Goal: Submit feedback/report problem

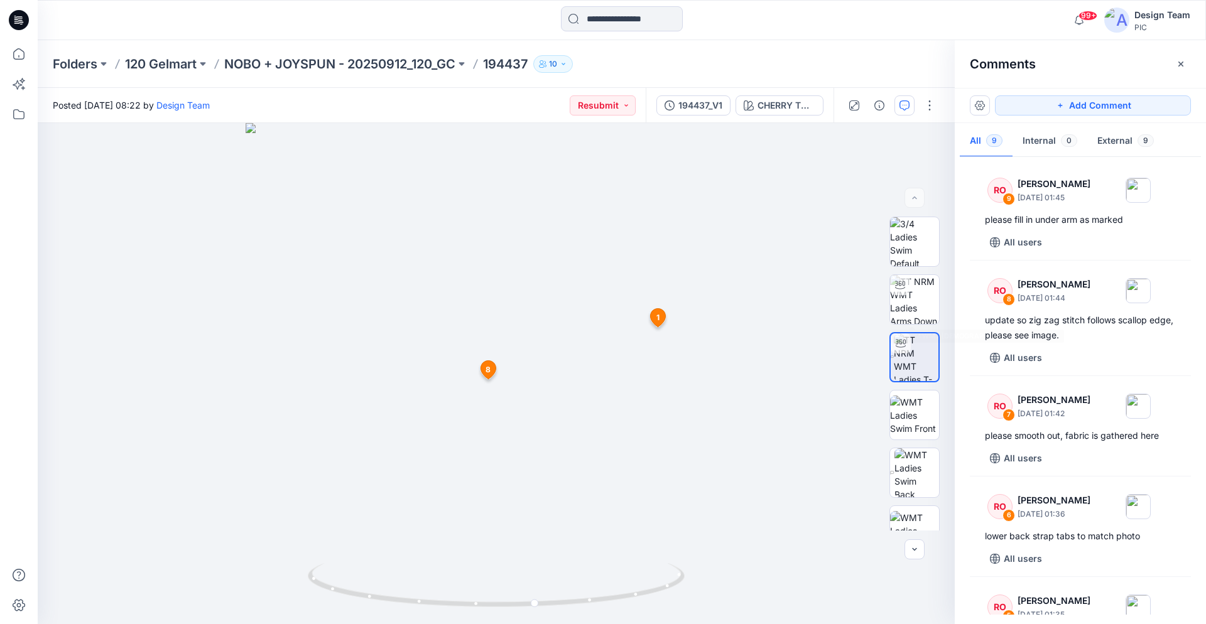
scroll to position [585, 0]
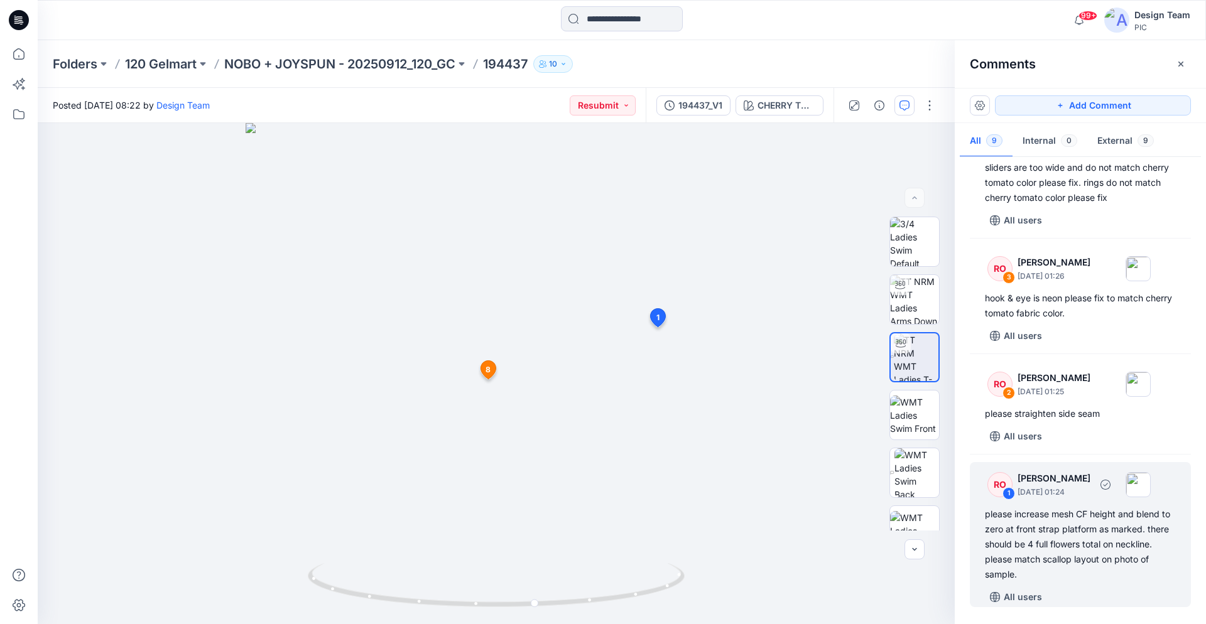
click at [1074, 541] on div "please increase mesh CF height and blend to zero at front strap platform as mar…" at bounding box center [1080, 544] width 191 height 75
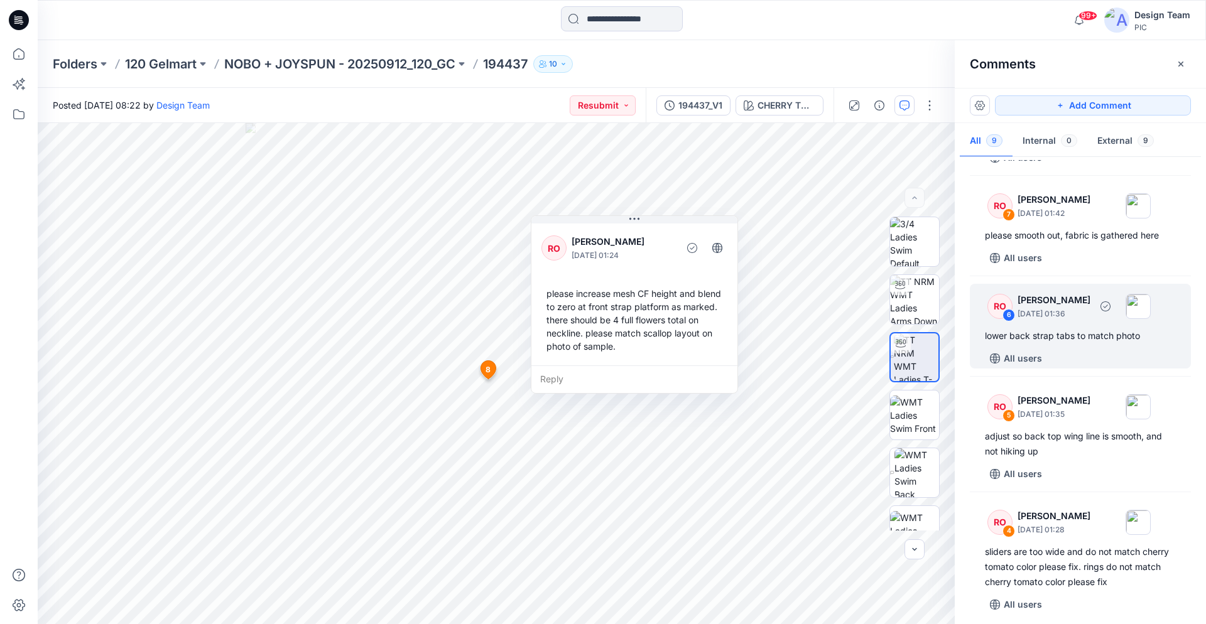
scroll to position [136, 0]
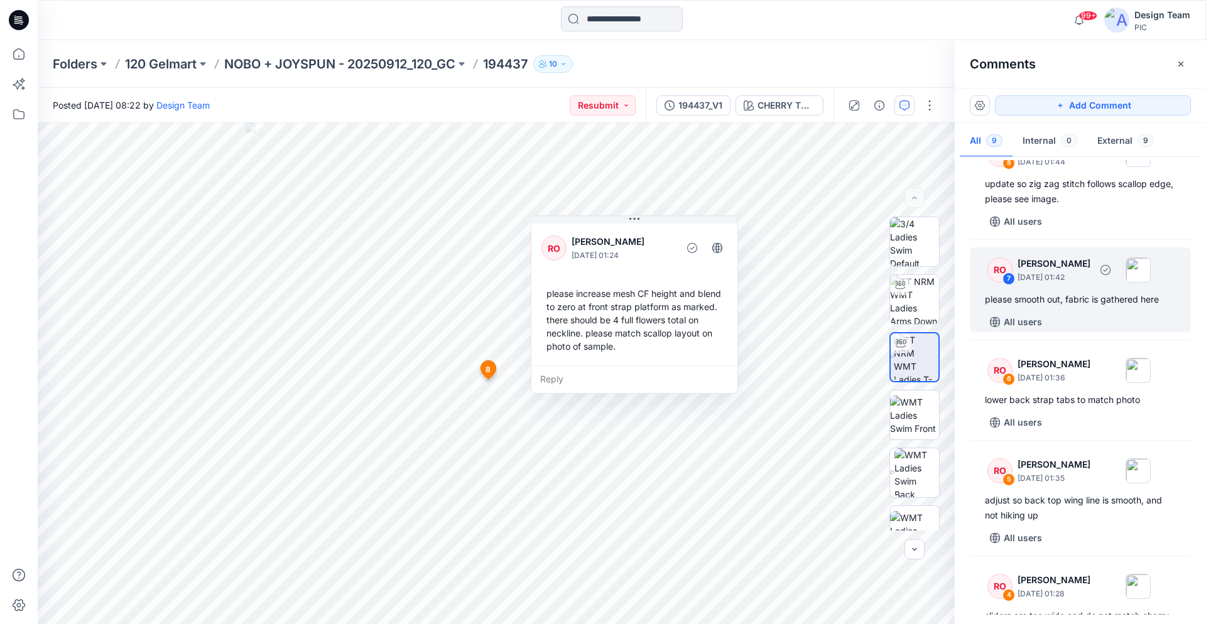
click at [1091, 308] on div "RO 7 [PERSON_NAME] [DATE] 01:42 please smooth out, fabric is gathered here All …" at bounding box center [1080, 289] width 221 height 85
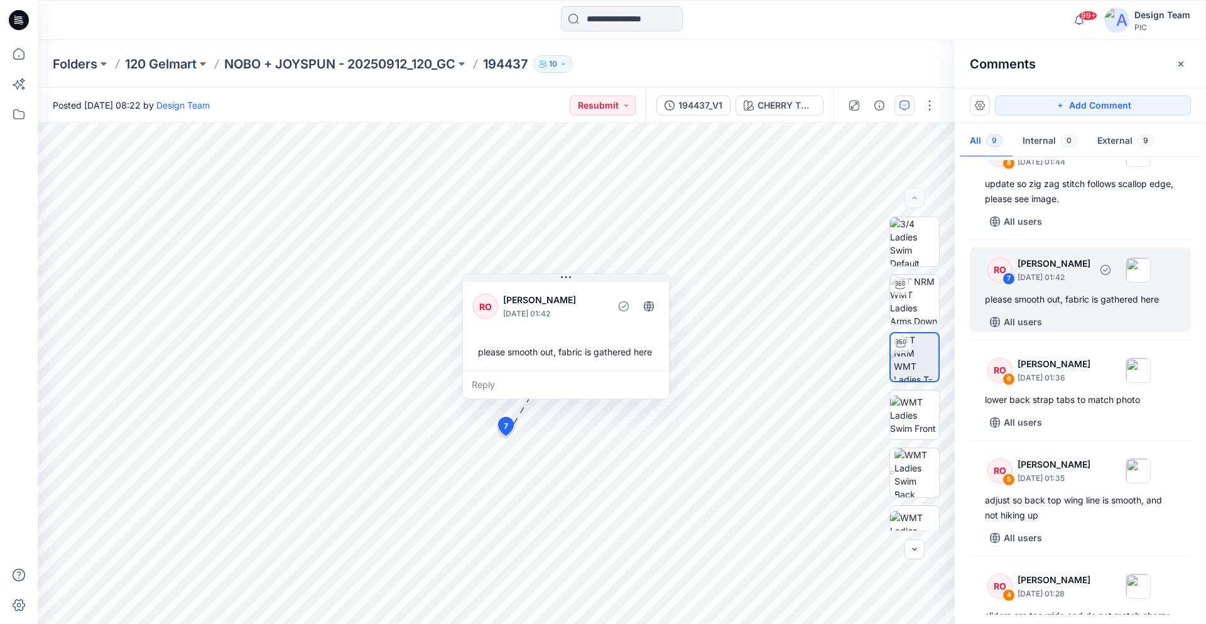
scroll to position [72, 0]
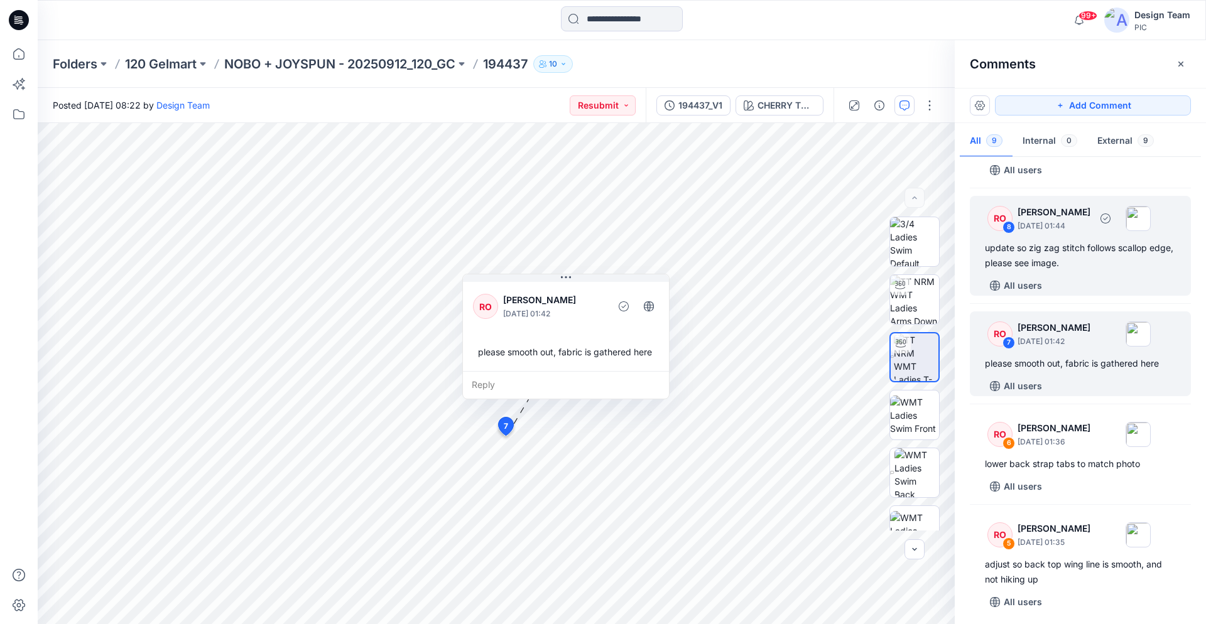
click at [1081, 273] on div "RO 8 [PERSON_NAME] [DATE] 01:44 update so zig zag stitch follows scallop edge, …" at bounding box center [1080, 246] width 221 height 100
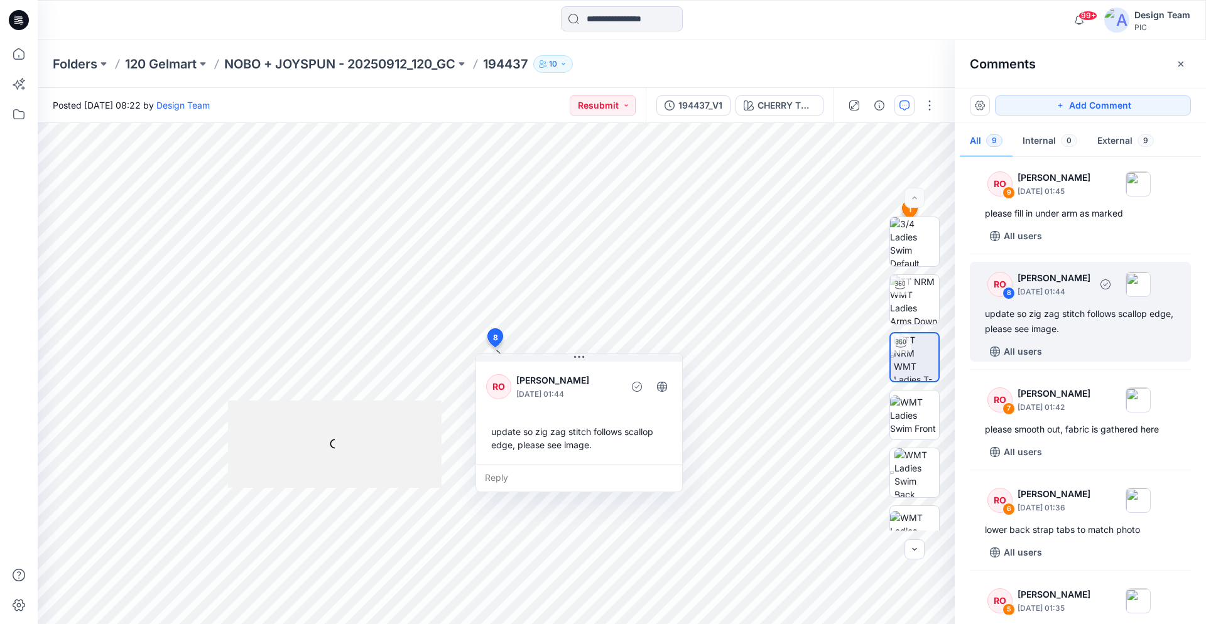
scroll to position [0, 0]
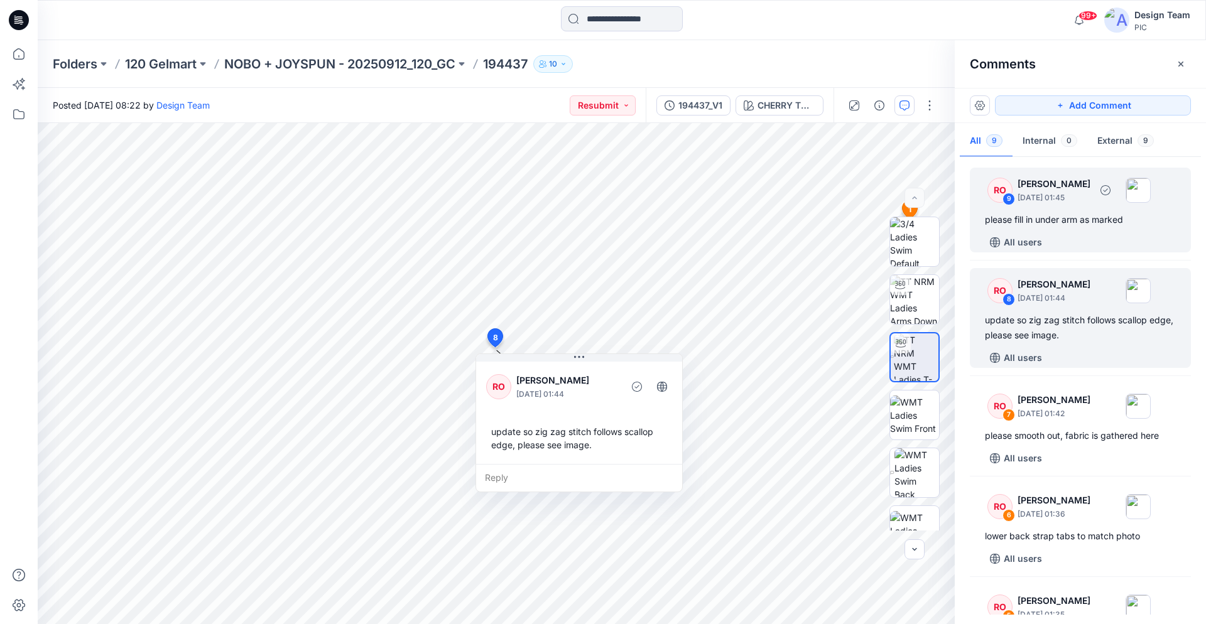
click at [1079, 238] on div "All users" at bounding box center [1088, 242] width 206 height 20
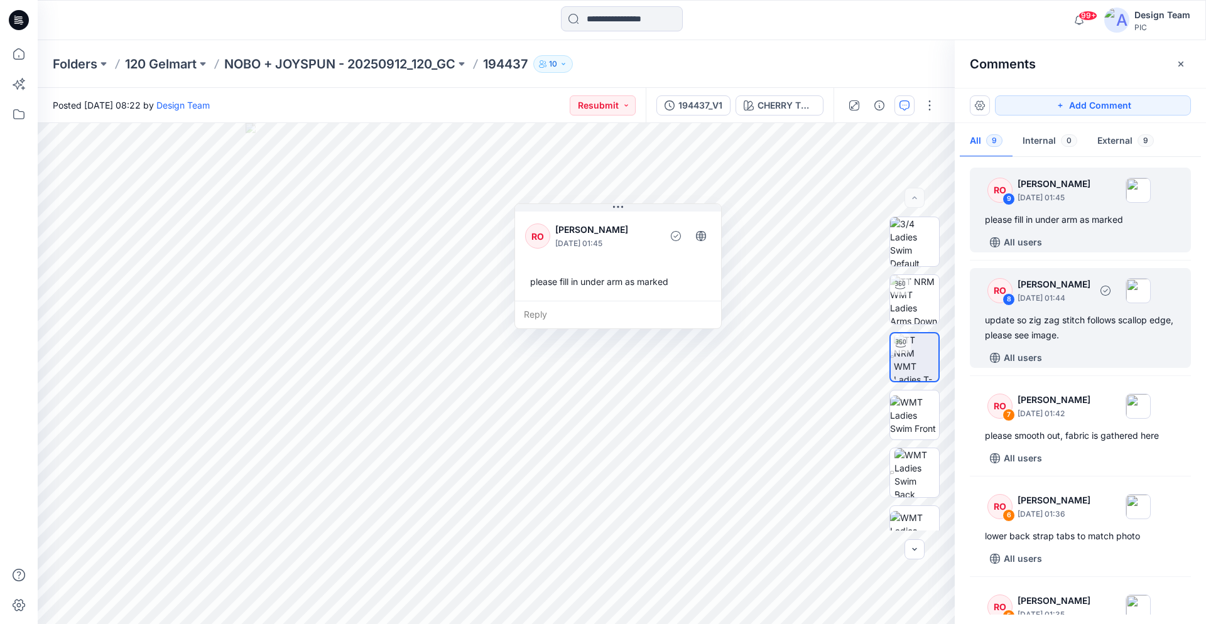
click at [1062, 326] on div "update so zig zag stitch follows scallop edge, please see image." at bounding box center [1080, 328] width 191 height 30
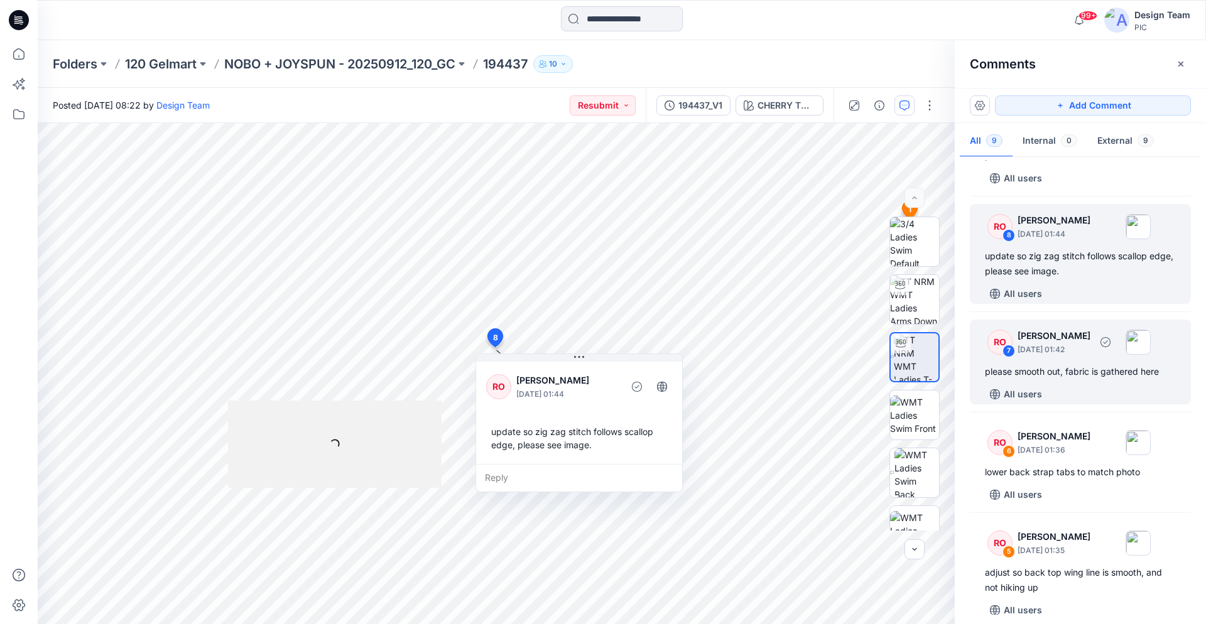
click at [1055, 372] on div "please smooth out, fabric is gathered here" at bounding box center [1080, 371] width 191 height 15
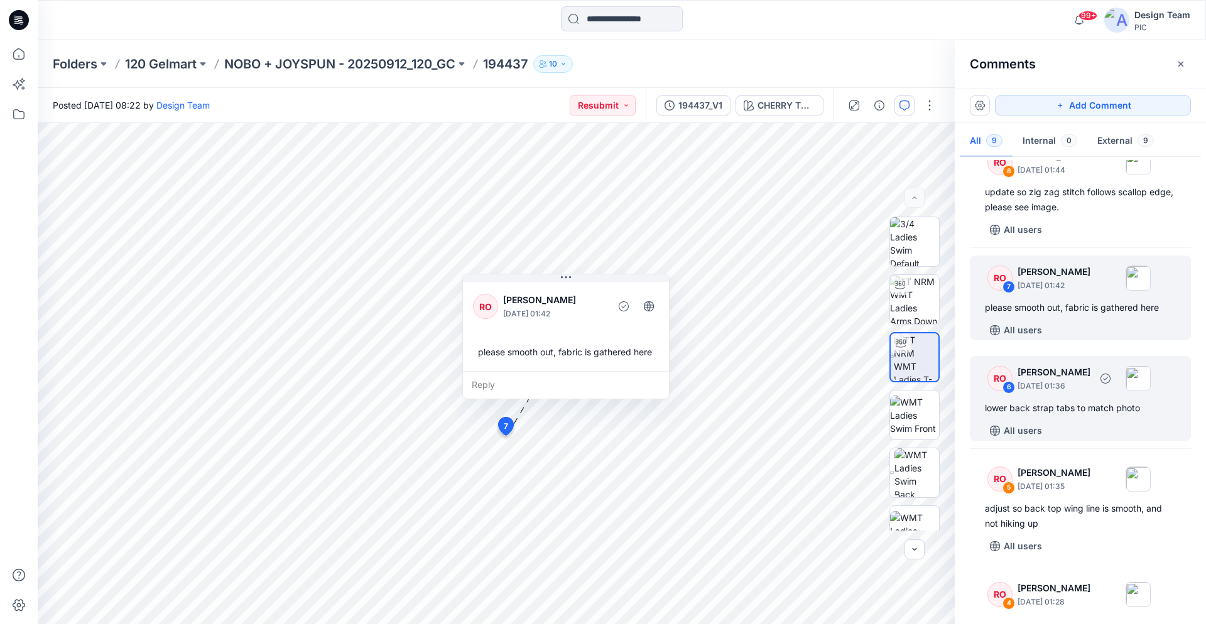
click at [1065, 404] on div "lower back strap tabs to match photo" at bounding box center [1080, 408] width 191 height 15
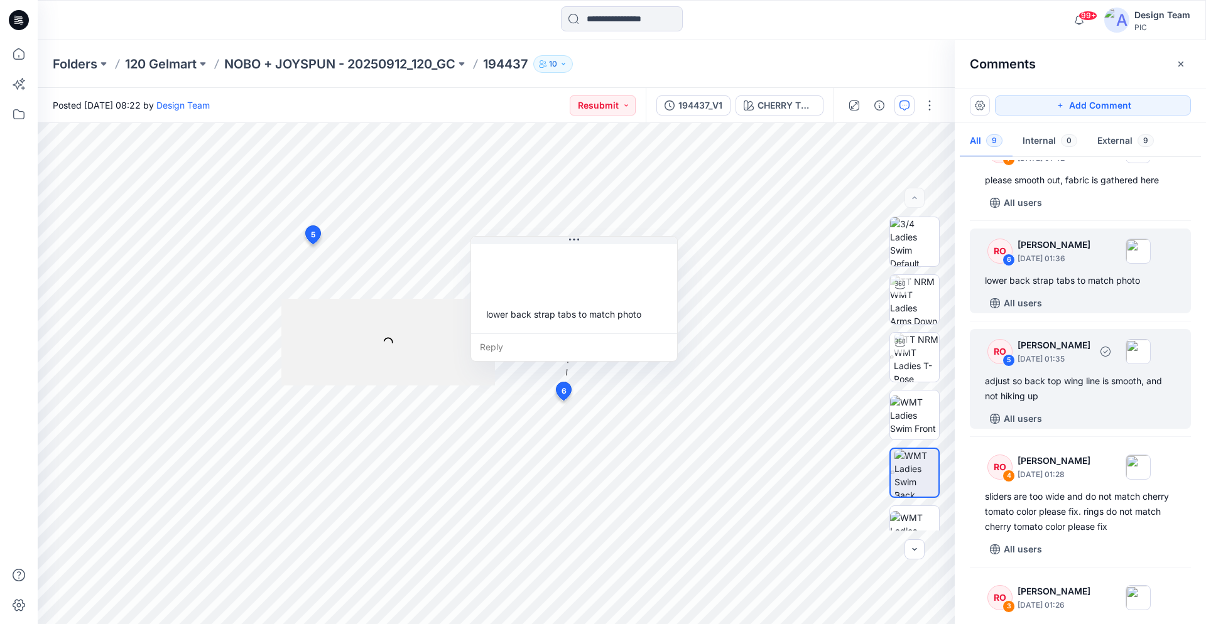
scroll to position [256, 0]
click at [1070, 398] on div "adjust so back top wing line is smooth, and not hiking up" at bounding box center [1080, 388] width 191 height 30
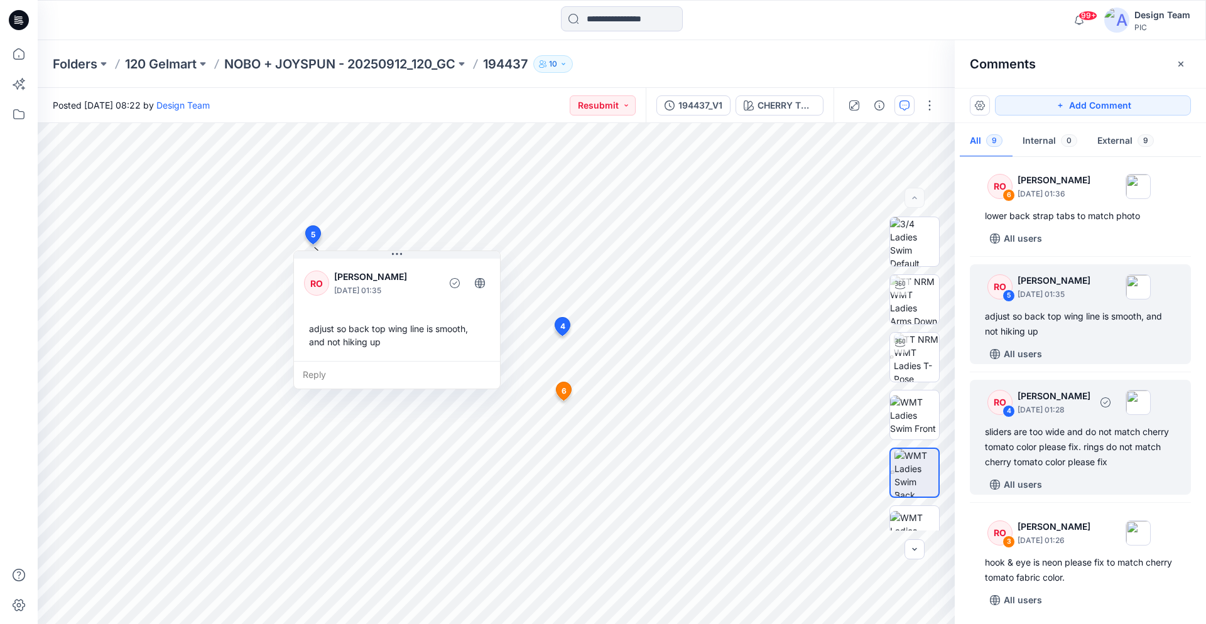
click at [1062, 443] on div "sliders are too wide and do not match cherry tomato color please fix. rings do …" at bounding box center [1080, 447] width 191 height 45
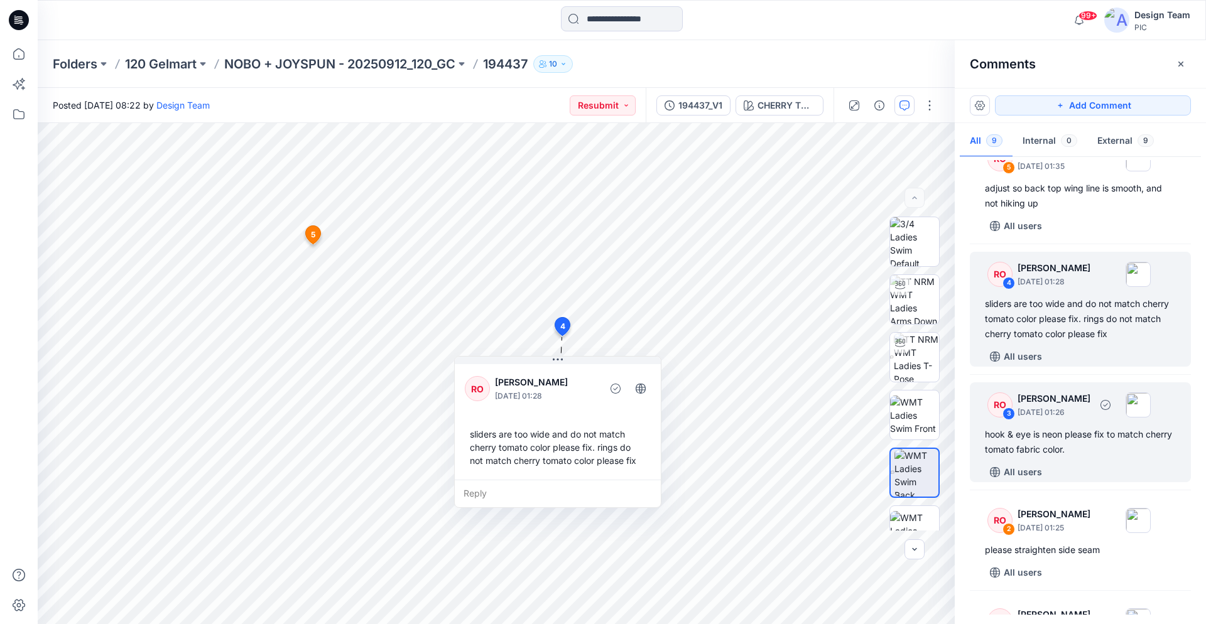
click at [1059, 448] on div "hook & eye is neon please fix to match cherry tomato fabric color." at bounding box center [1080, 442] width 191 height 30
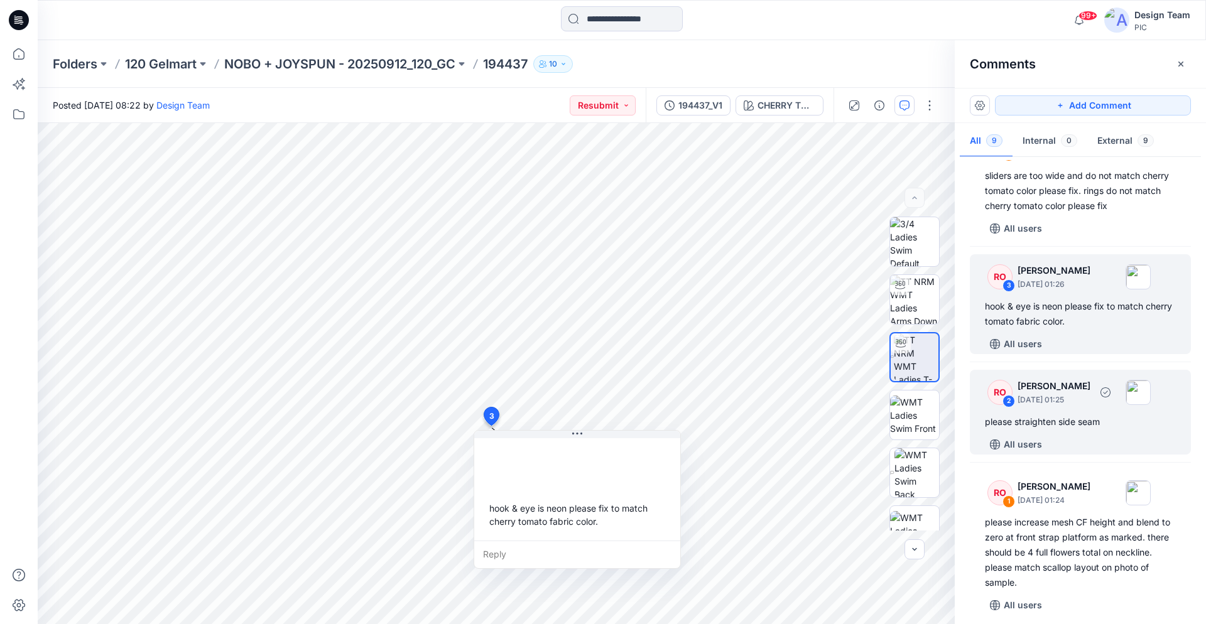
click at [1062, 437] on div "All users" at bounding box center [1088, 445] width 206 height 20
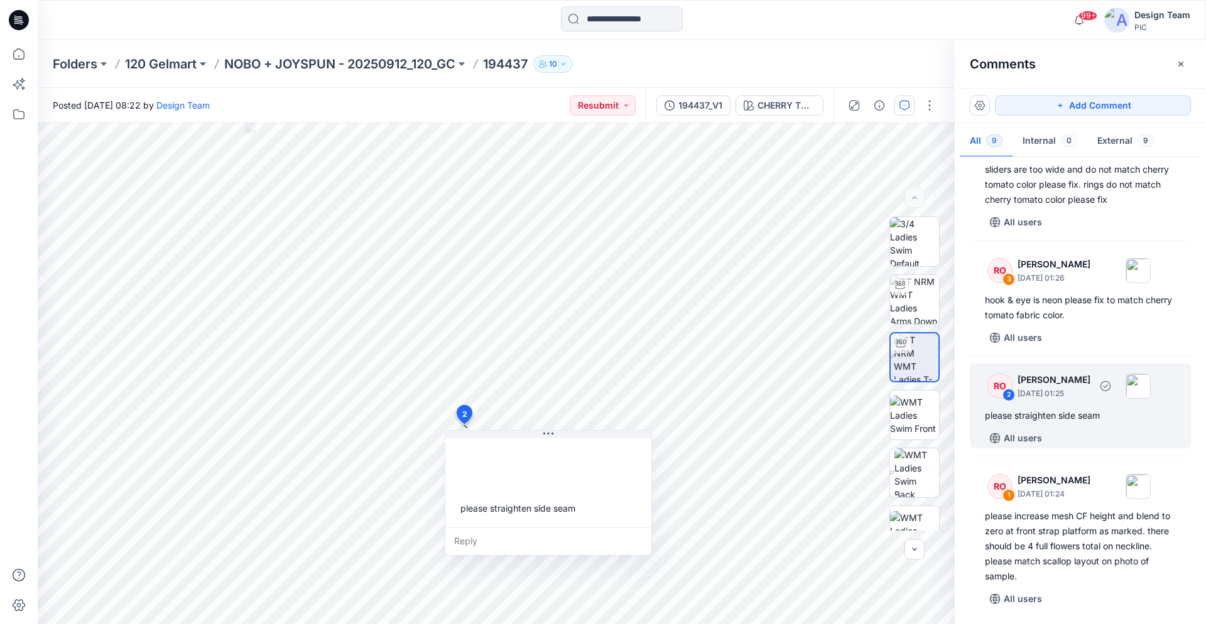
scroll to position [585, 0]
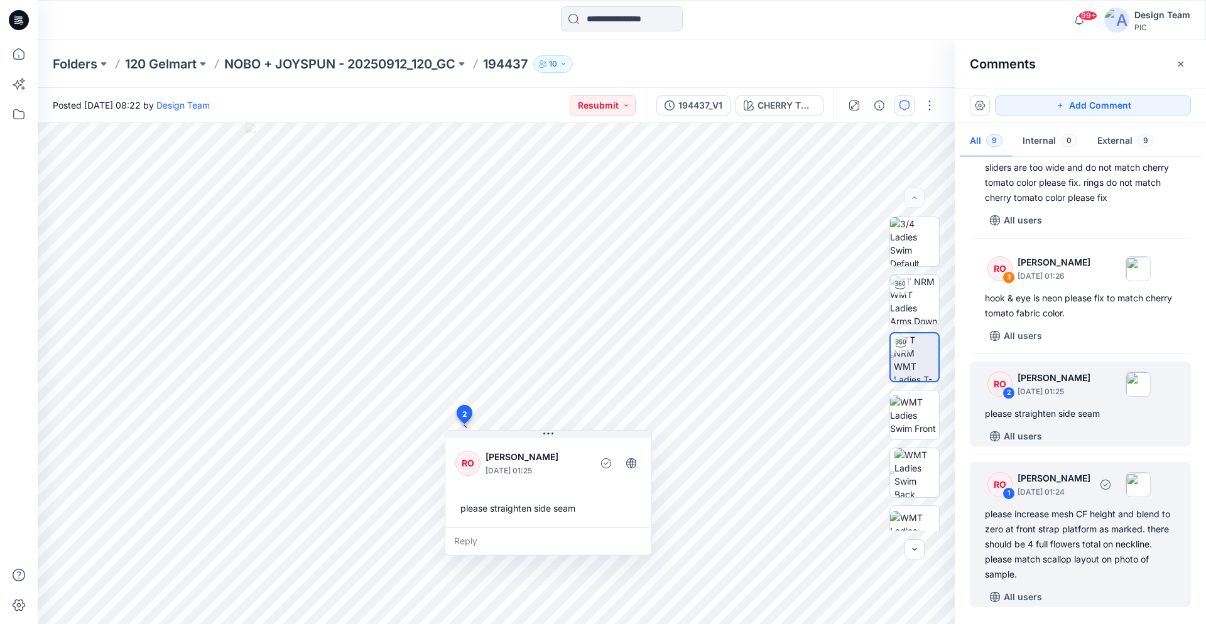
drag, startPoint x: 1028, startPoint y: 523, endPoint x: 1036, endPoint y: 522, distance: 7.6
click at [1030, 523] on div "please increase mesh CF height and blend to zero at front strap platform as mar…" at bounding box center [1080, 544] width 191 height 75
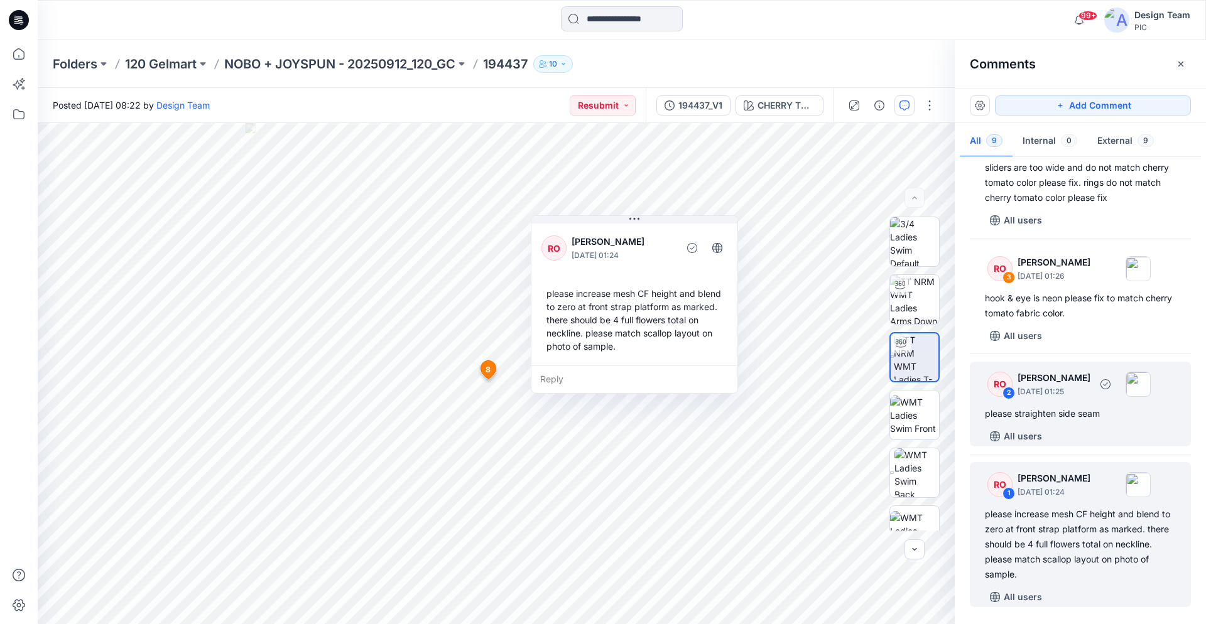
click at [1065, 413] on div "please straighten side seam" at bounding box center [1080, 413] width 191 height 15
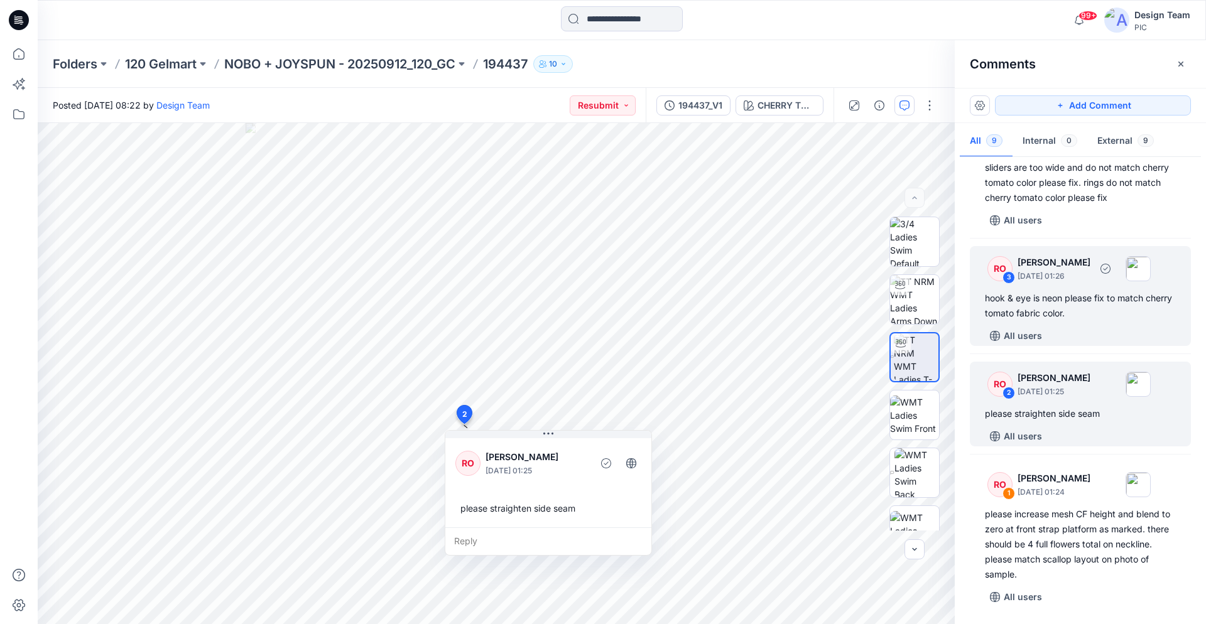
click at [1054, 307] on div "hook & eye is neon please fix to match cherry tomato fabric color." at bounding box center [1080, 306] width 191 height 30
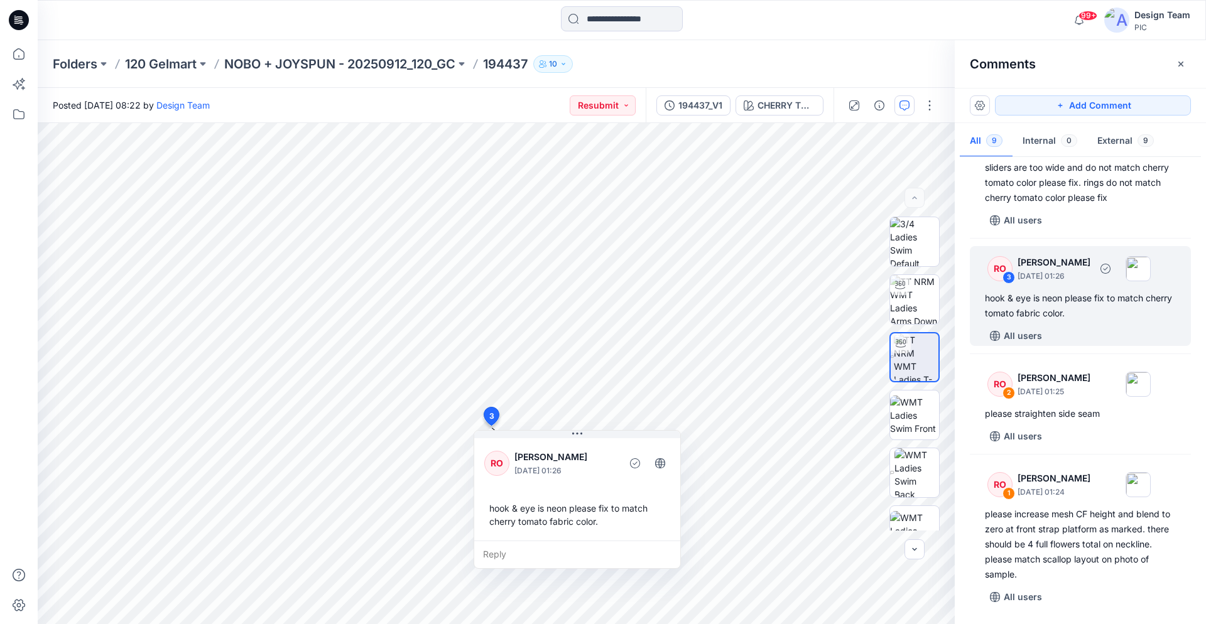
scroll to position [521, 0]
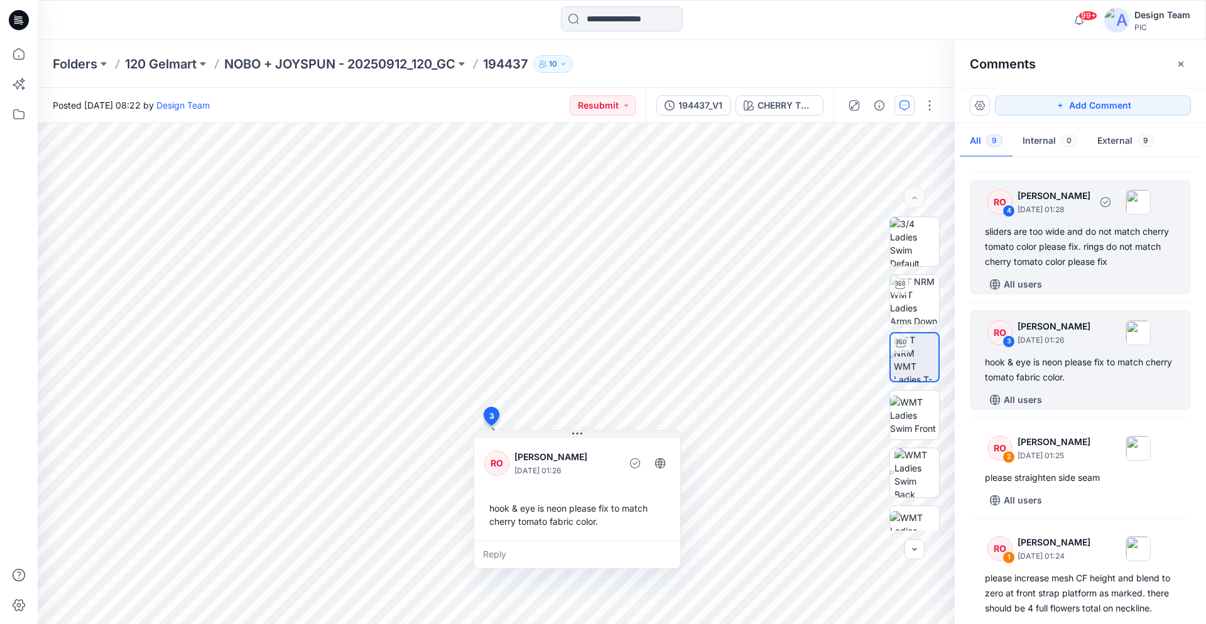
click at [1063, 263] on div "sliders are too wide and do not match cherry tomato color please fix. rings do …" at bounding box center [1080, 246] width 191 height 45
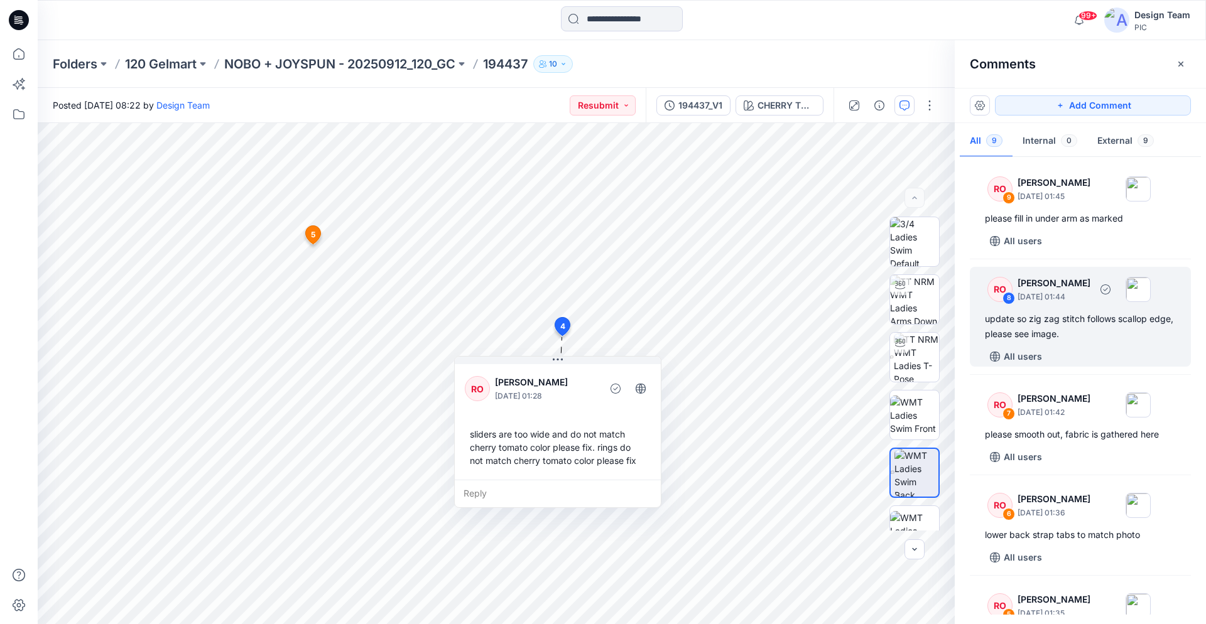
scroll to position [0, 0]
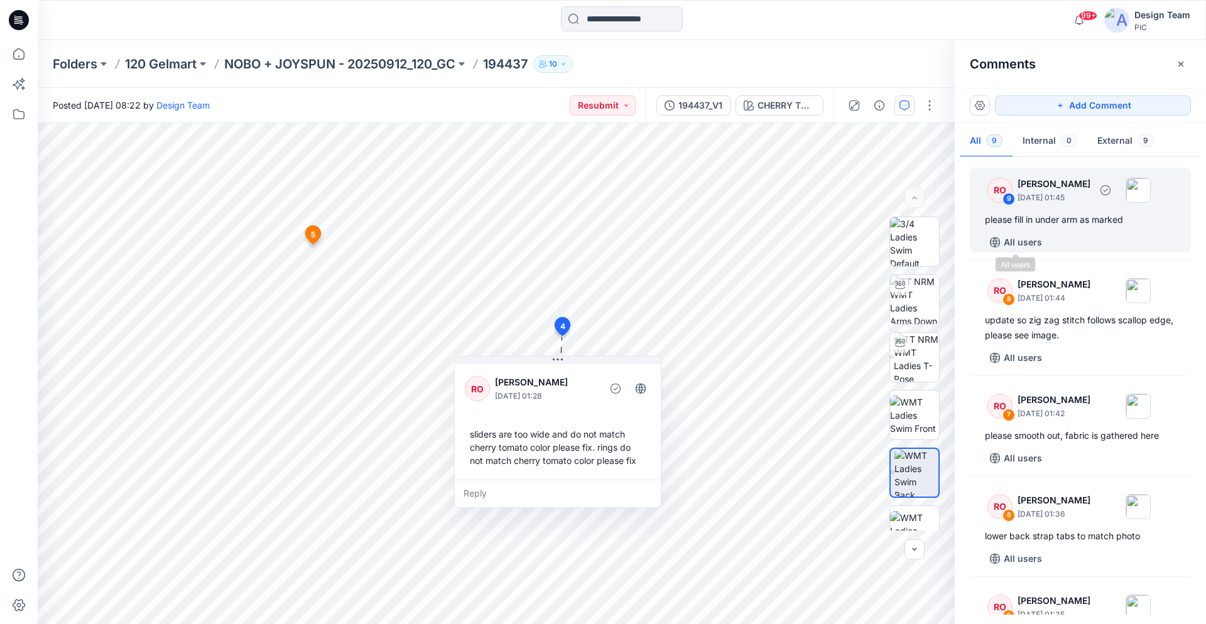
click at [1053, 232] on div "All users" at bounding box center [1088, 242] width 206 height 20
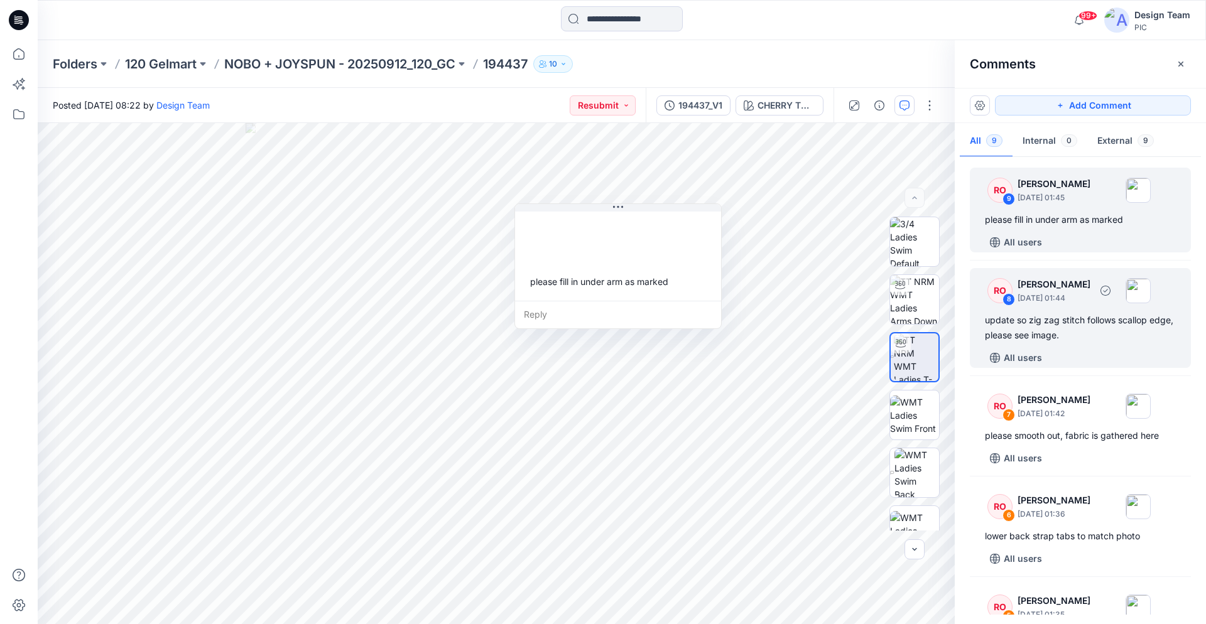
click at [1051, 312] on div "RO 8 [PERSON_NAME] [DATE] 01:44 update so zig zag stitch follows scallop edge, …" at bounding box center [1080, 318] width 221 height 100
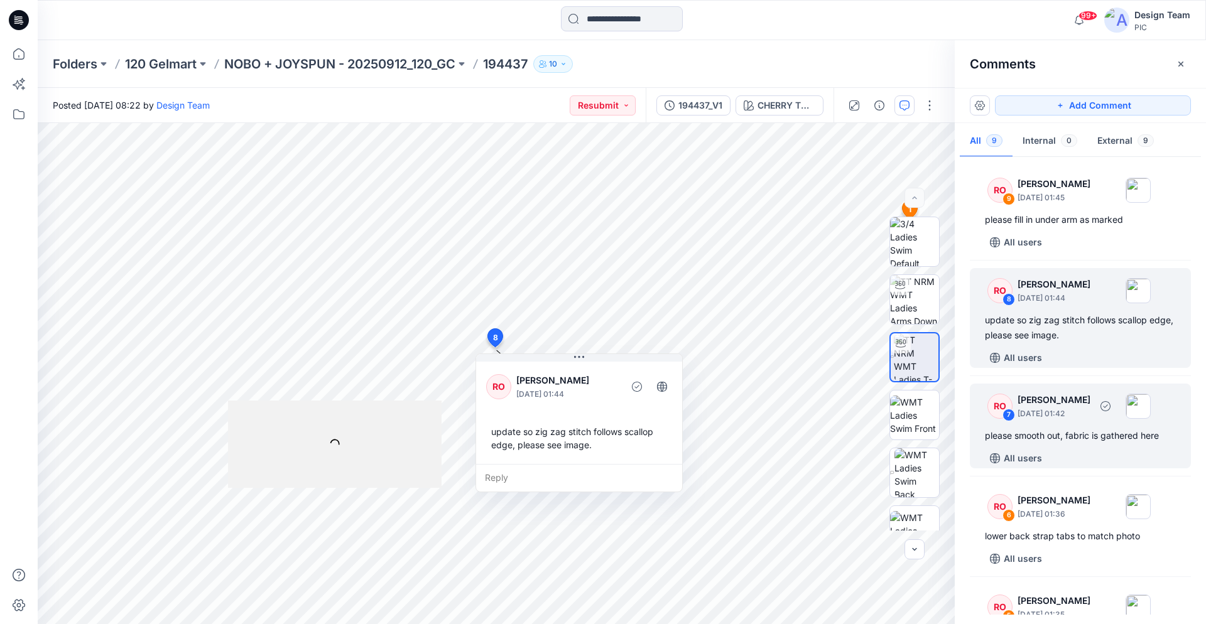
click at [1075, 430] on div "please smooth out, fabric is gathered here" at bounding box center [1080, 435] width 191 height 15
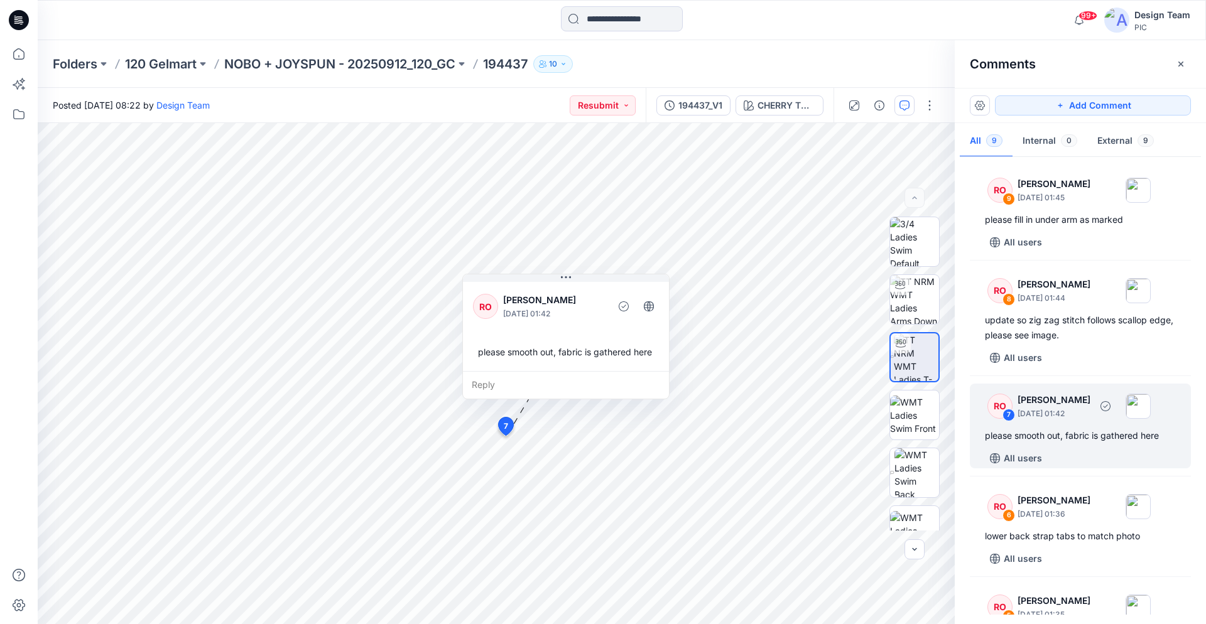
scroll to position [64, 0]
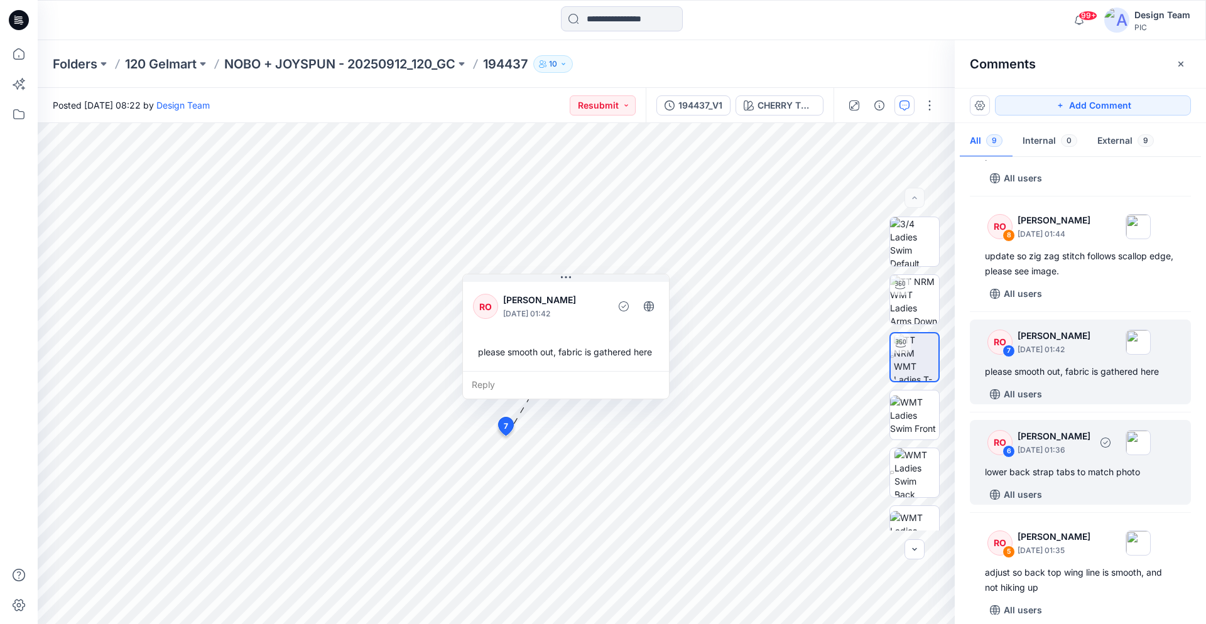
click at [1064, 465] on div "lower back strap tabs to match photo" at bounding box center [1080, 472] width 191 height 15
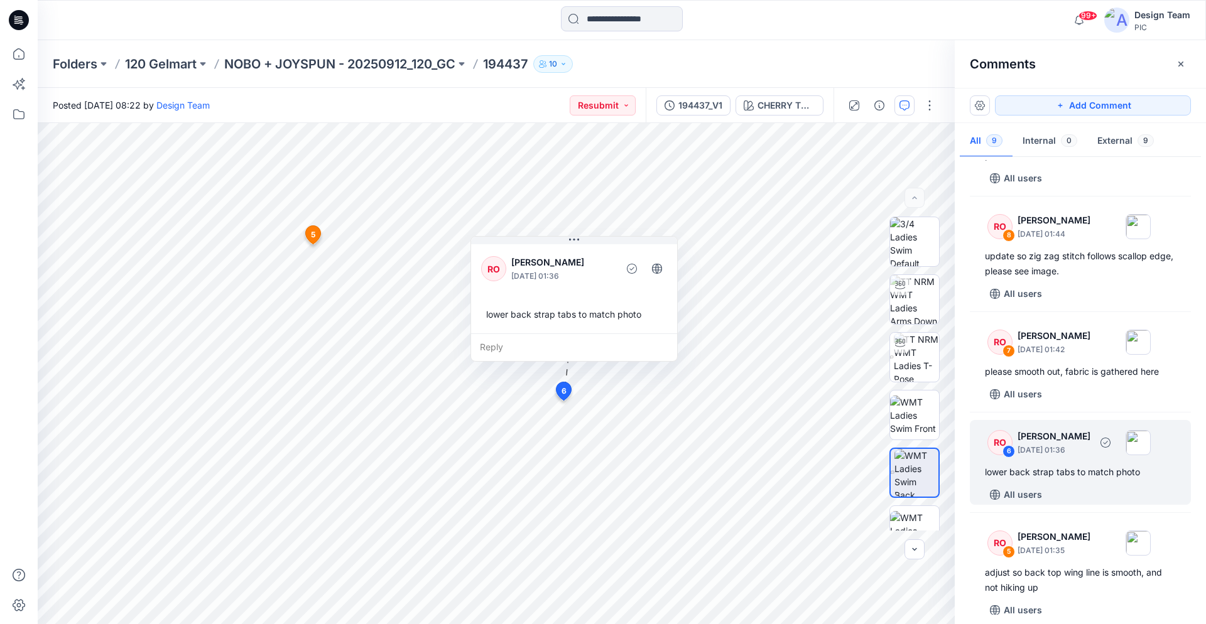
scroll to position [128, 0]
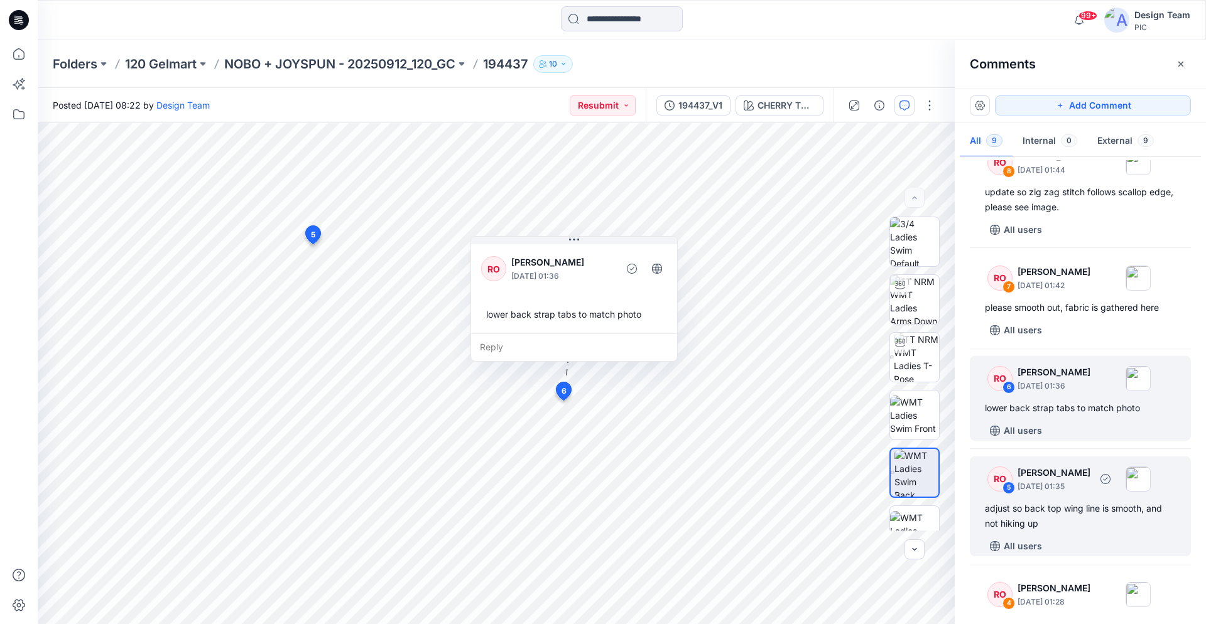
click at [1062, 510] on div "adjust so back top wing line is smooth, and not hiking up" at bounding box center [1080, 516] width 191 height 30
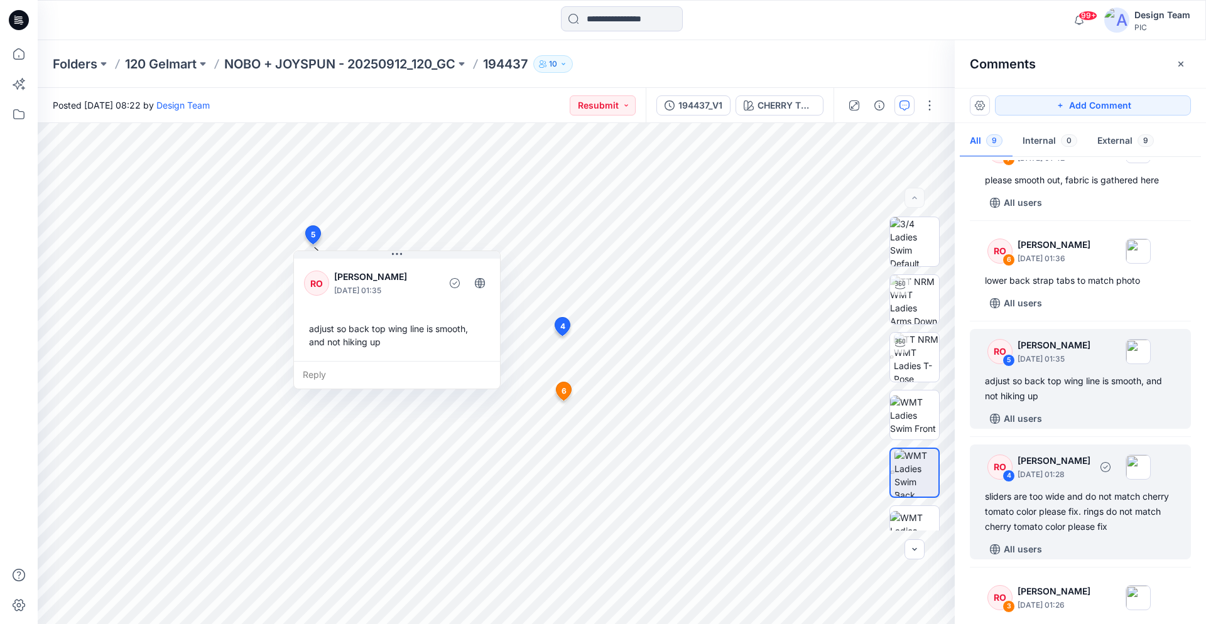
scroll to position [256, 0]
click at [1063, 519] on div "sliders are too wide and do not match cherry tomato color please fix. rings do …" at bounding box center [1080, 511] width 191 height 45
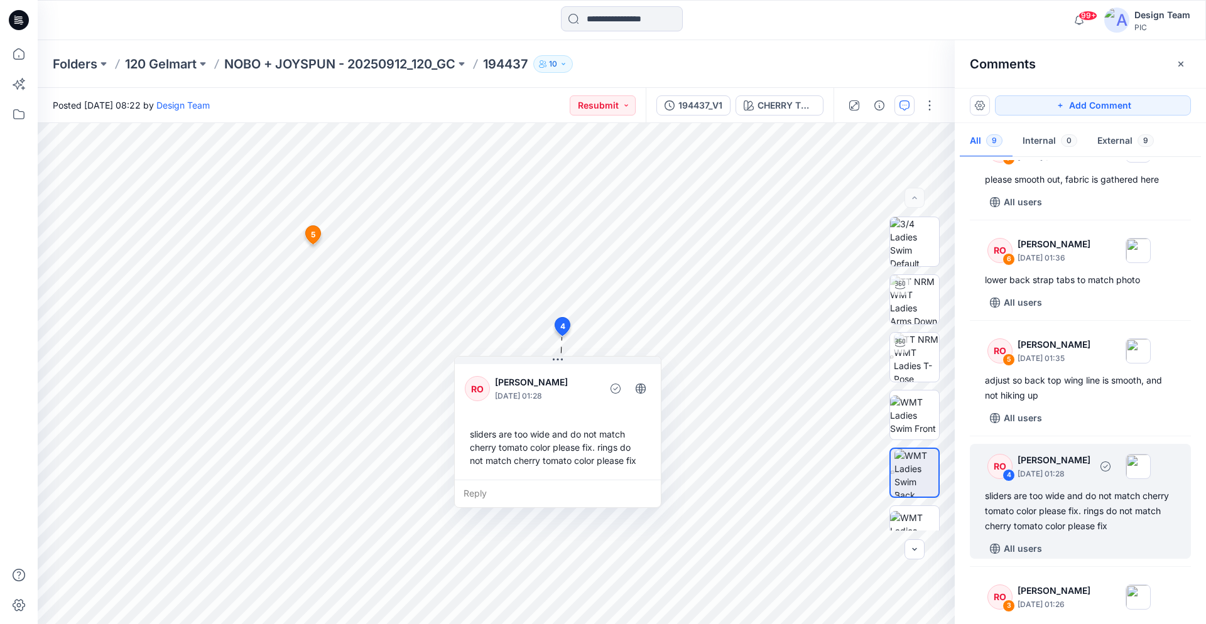
click at [1051, 499] on div "sliders are too wide and do not match cherry tomato color please fix. rings do …" at bounding box center [1080, 511] width 191 height 45
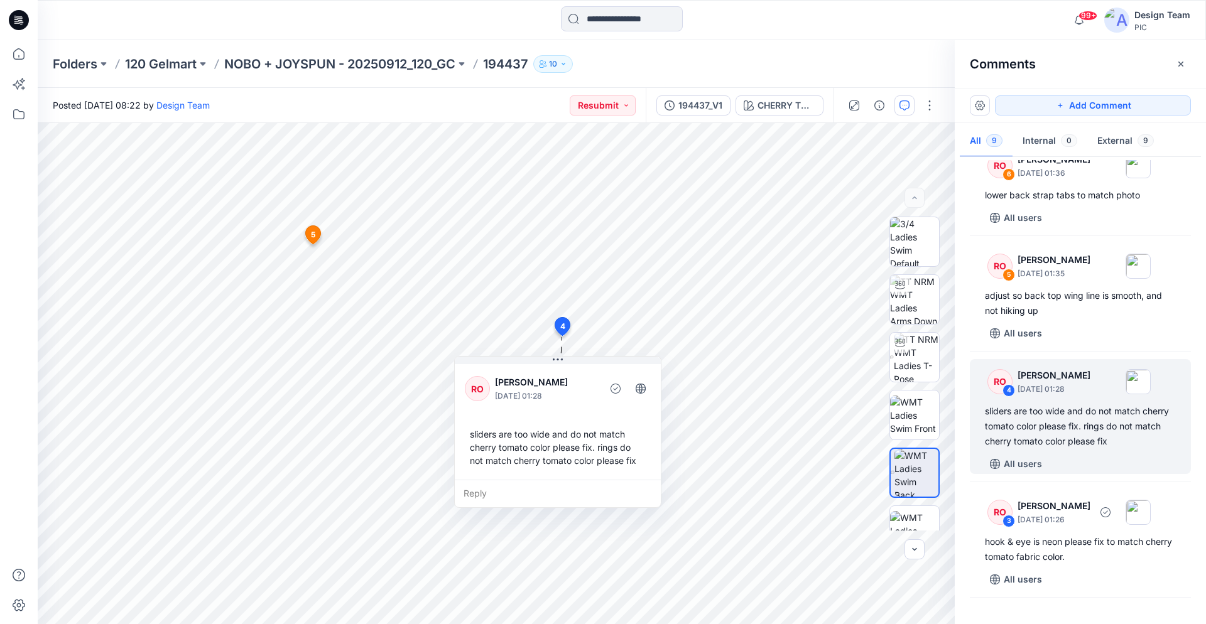
scroll to position [384, 0]
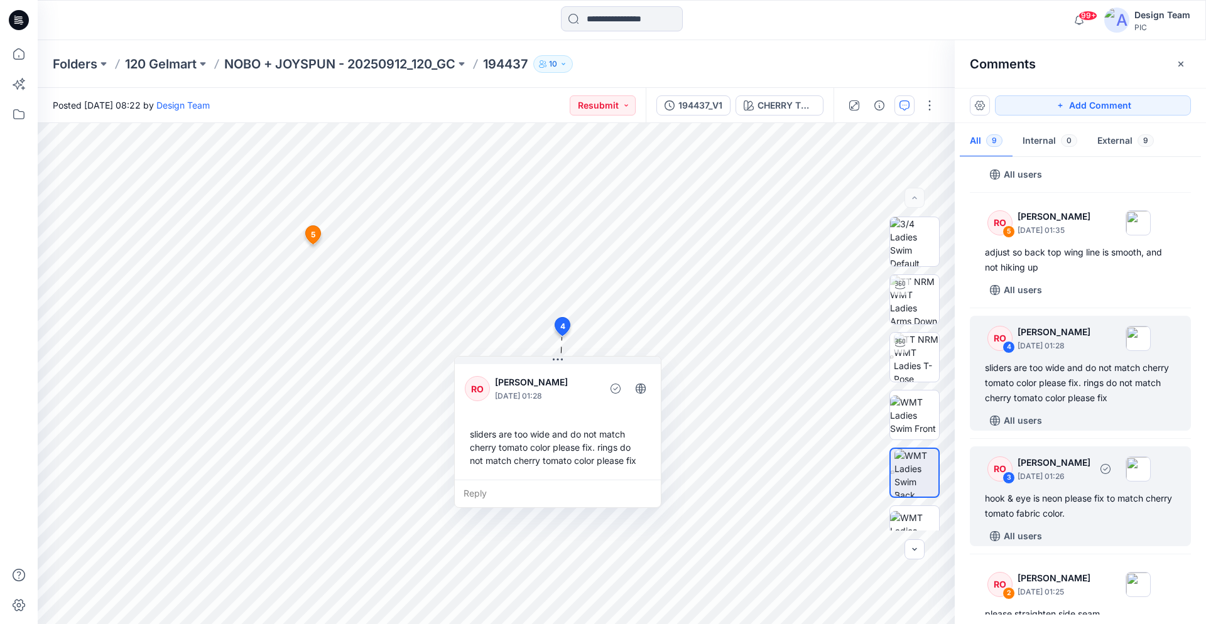
click at [1053, 505] on div "hook & eye is neon please fix to match cherry tomato fabric color." at bounding box center [1080, 506] width 191 height 30
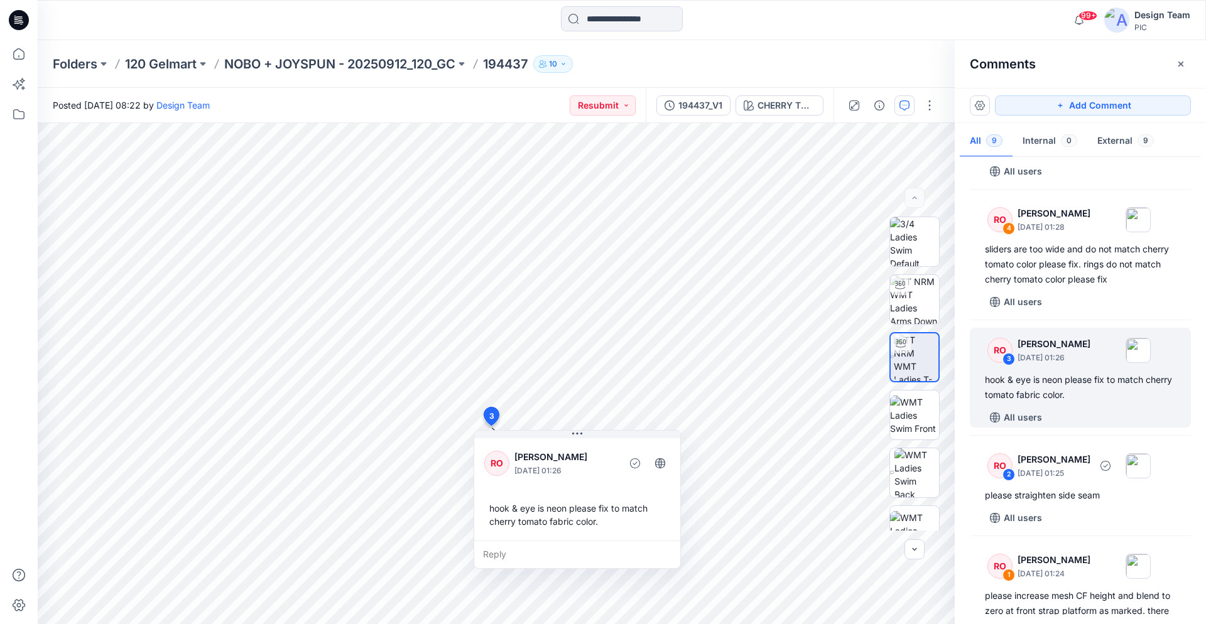
scroll to position [513, 0]
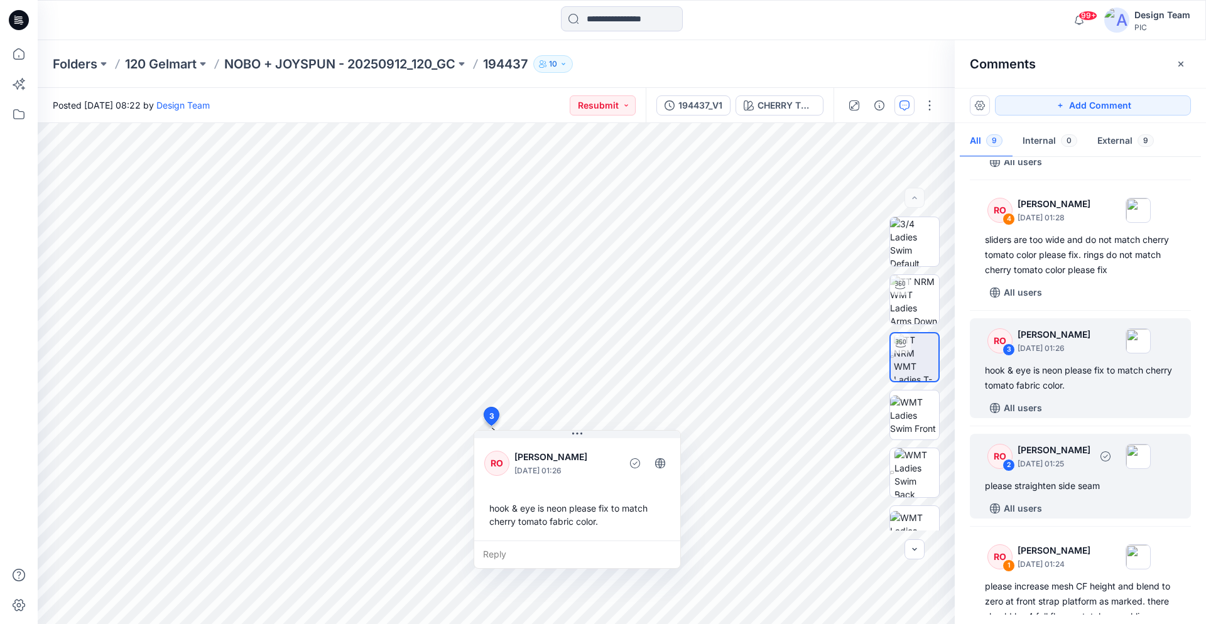
click at [1057, 500] on div "All users" at bounding box center [1088, 509] width 206 height 20
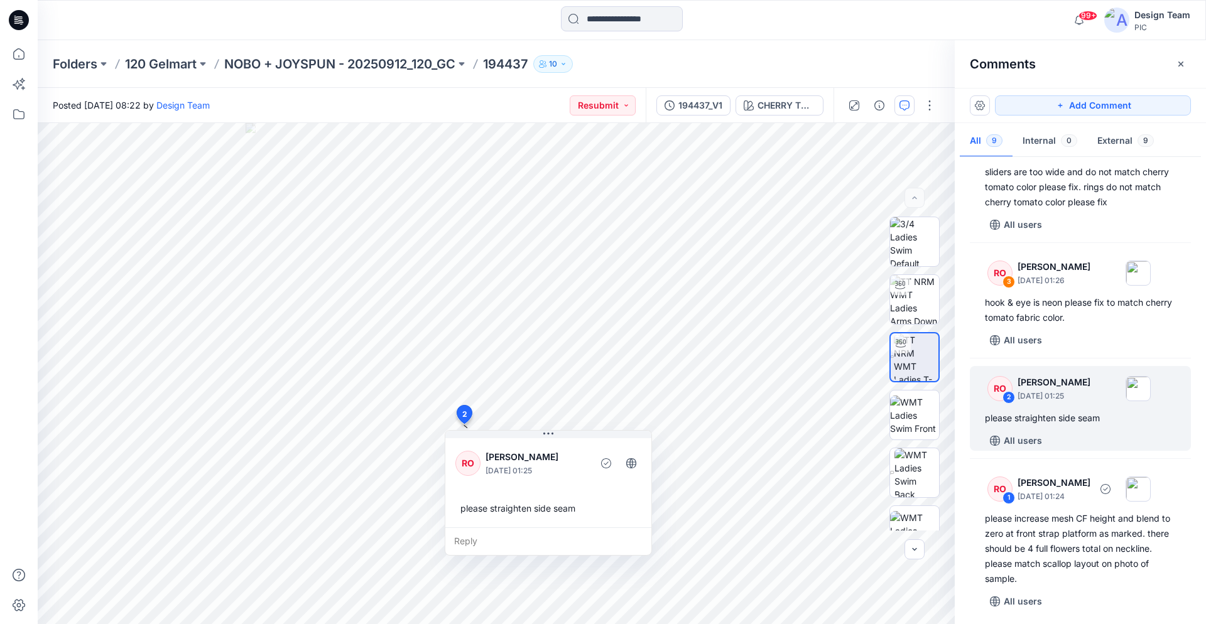
scroll to position [585, 0]
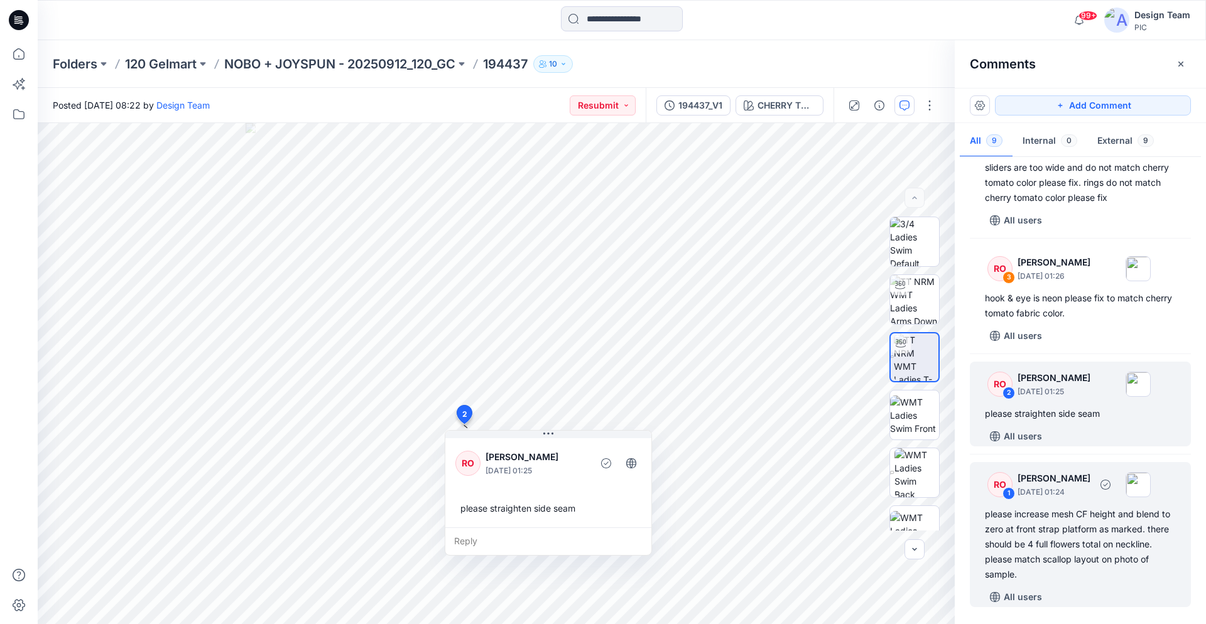
click at [1057, 512] on div "please increase mesh CF height and blend to zero at front strap platform as mar…" at bounding box center [1080, 544] width 191 height 75
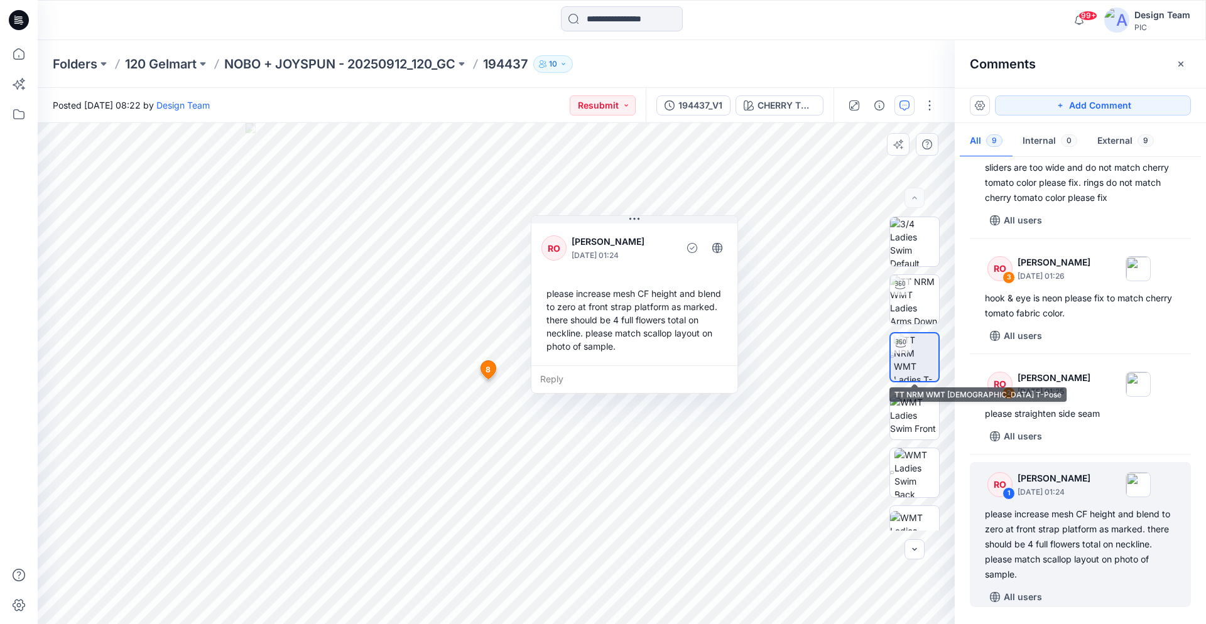
click at [912, 363] on img at bounding box center [916, 358] width 45 height 48
click at [911, 303] on img at bounding box center [914, 299] width 49 height 49
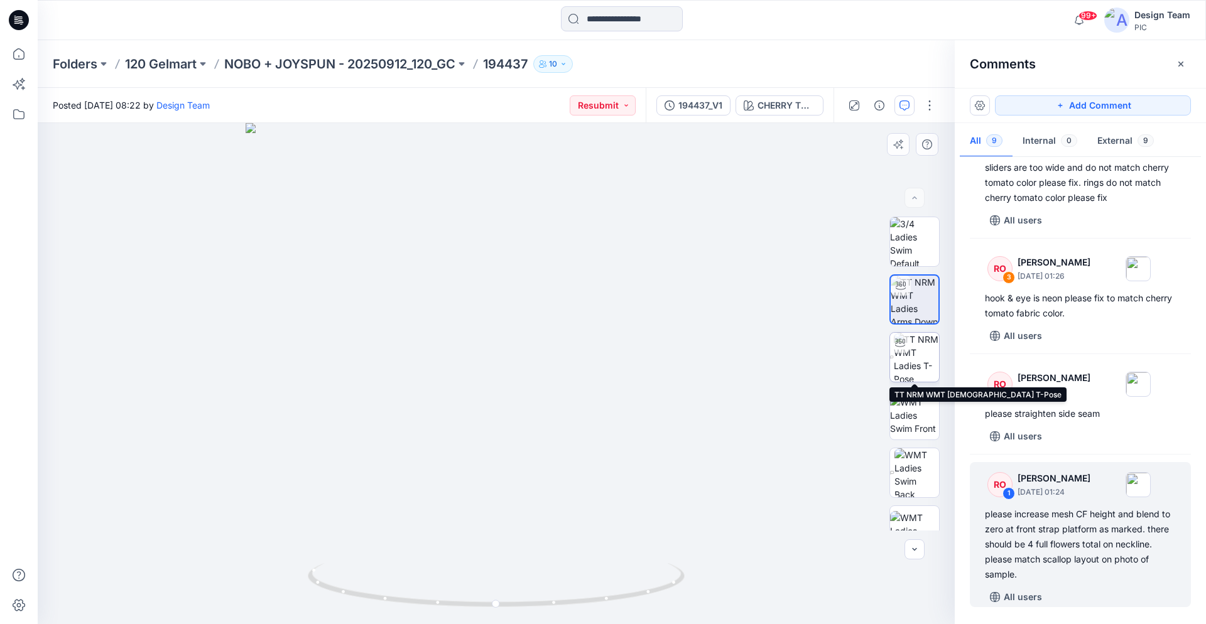
click at [911, 347] on img at bounding box center [916, 357] width 45 height 49
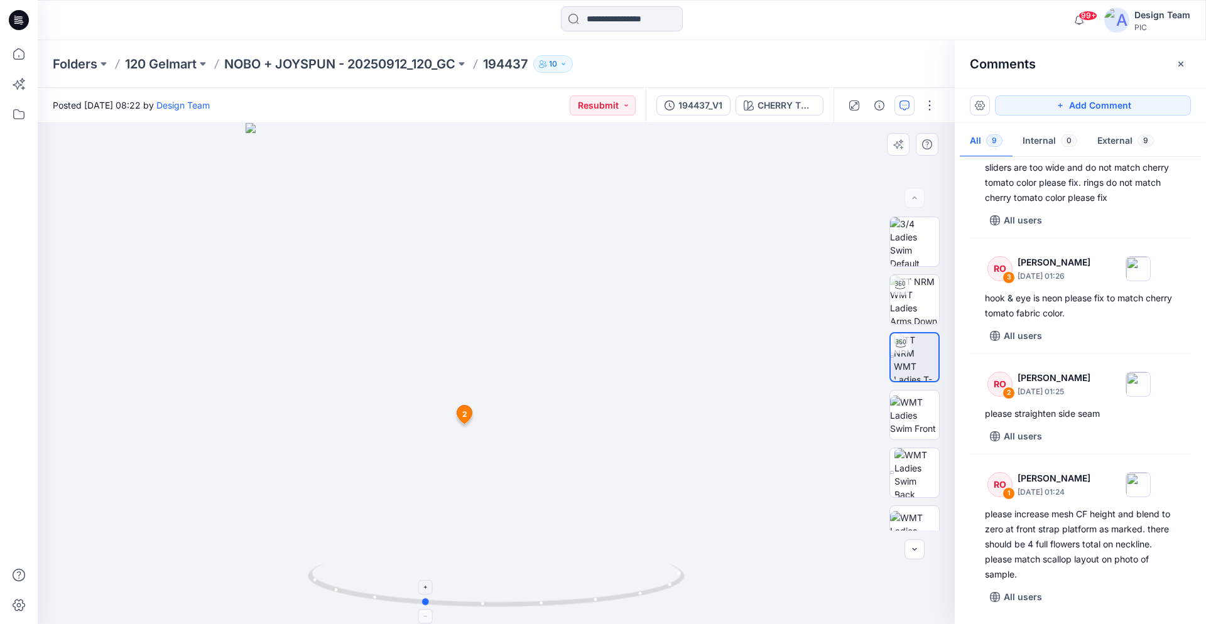
drag, startPoint x: 601, startPoint y: 601, endPoint x: 519, endPoint y: 597, distance: 81.7
click at [527, 599] on icon at bounding box center [498, 586] width 380 height 47
click at [18, 21] on icon at bounding box center [19, 20] width 20 height 20
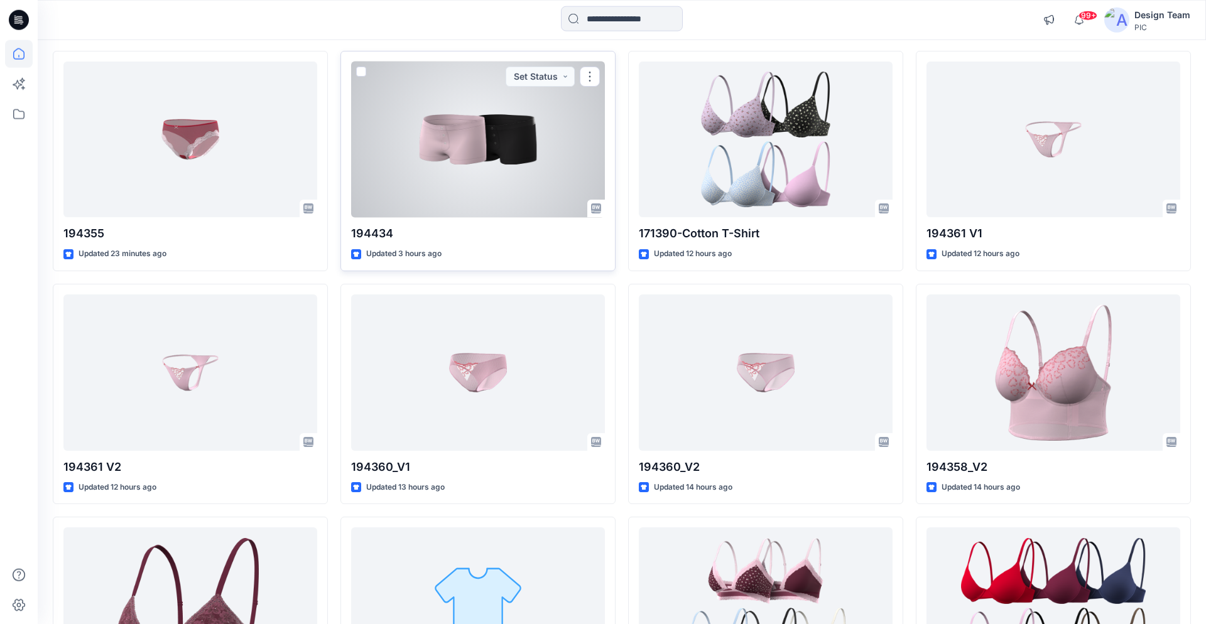
scroll to position [151, 0]
